Goal: Check status: Check status

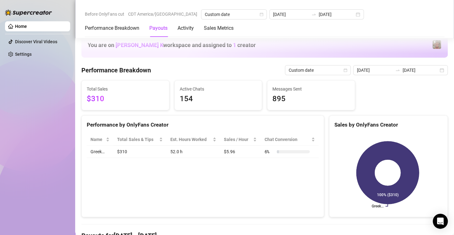
scroll to position [158, 0]
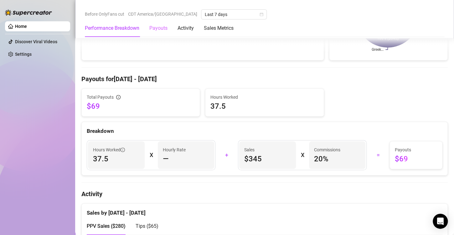
click at [164, 33] on div "Payouts" at bounding box center [158, 28] width 18 height 18
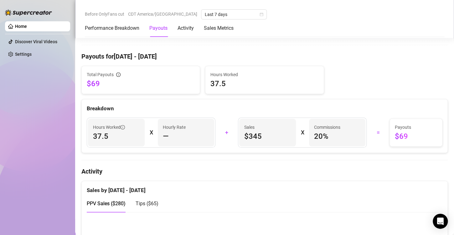
scroll to position [189, 0]
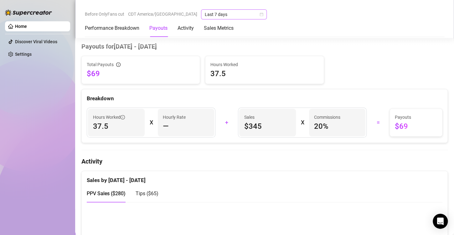
click at [260, 14] on icon "calendar" at bounding box center [261, 14] width 3 height 3
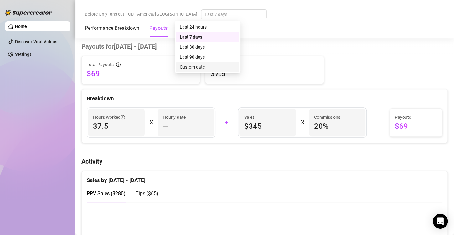
click at [213, 64] on div "Custom date" at bounding box center [208, 67] width 56 height 7
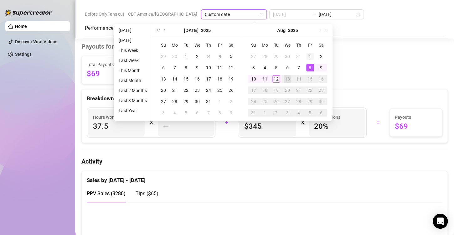
type input "[DATE]"
click at [307, 54] on div "1" at bounding box center [310, 57] width 8 height 8
click at [288, 79] on div "13" at bounding box center [288, 79] width 8 height 8
type input "[DATE]"
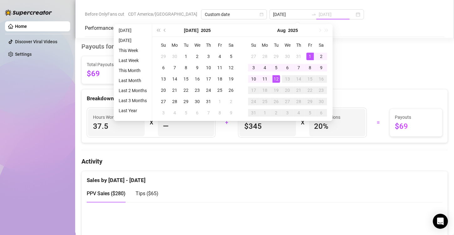
click at [276, 79] on div "12" at bounding box center [276, 79] width 8 height 8
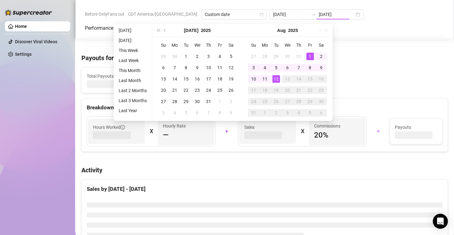
type input "[DATE]"
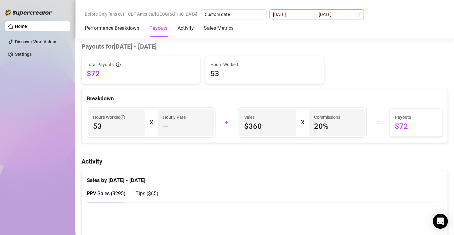
click at [324, 15] on div "2025-08-01 2025-08-12" at bounding box center [316, 14] width 95 height 10
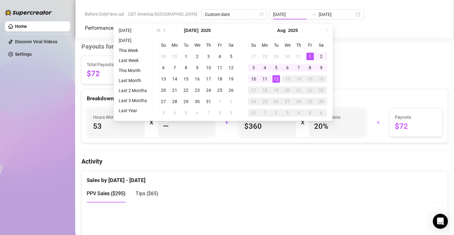
click at [288, 81] on div "13" at bounding box center [288, 79] width 8 height 8
type input "[DATE]"
click at [381, 32] on div "Performance Breakdown Payouts Activity Sales Metrics" at bounding box center [265, 28] width 360 height 18
